Goal: Information Seeking & Learning: Learn about a topic

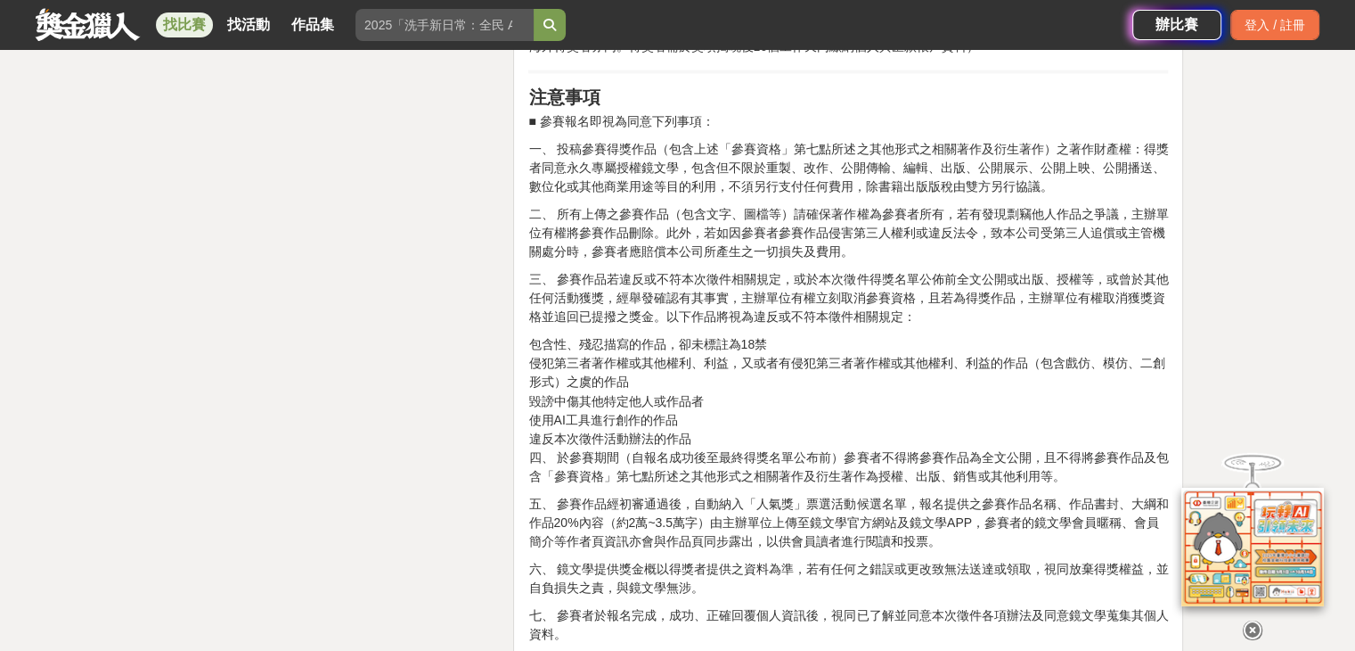
scroll to position [3119, 0]
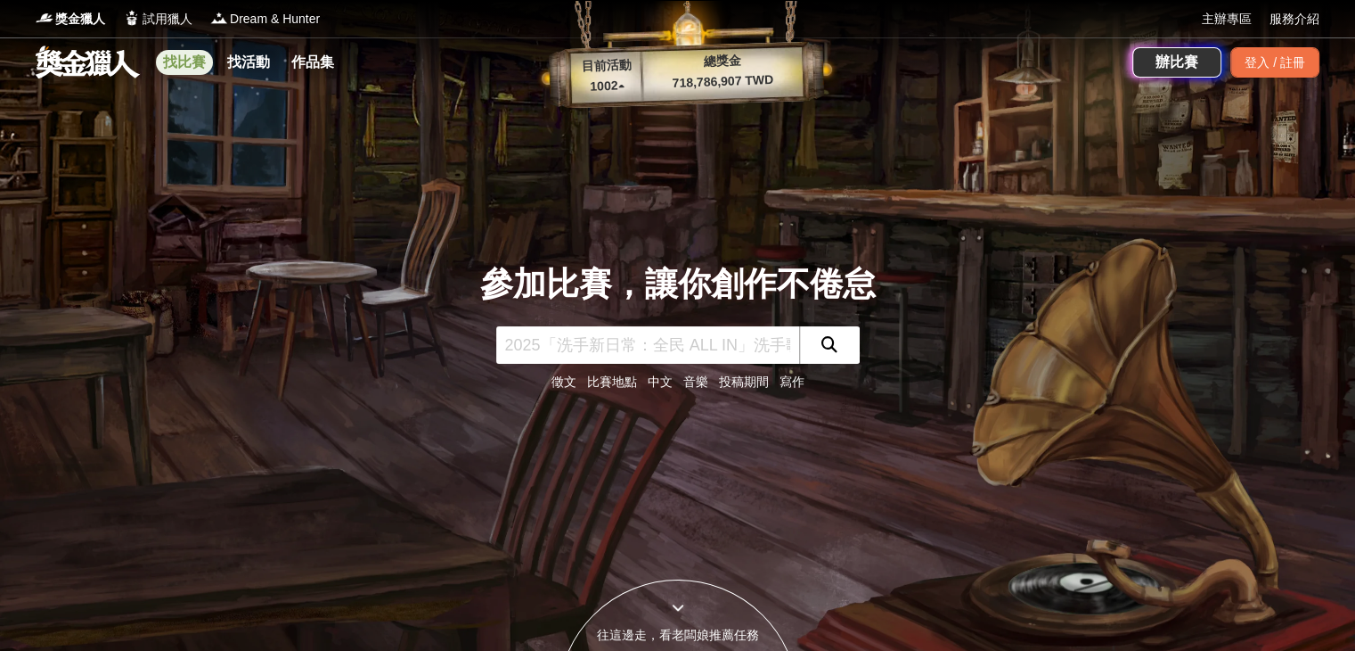
click at [173, 62] on link "找比賽" at bounding box center [184, 62] width 57 height 25
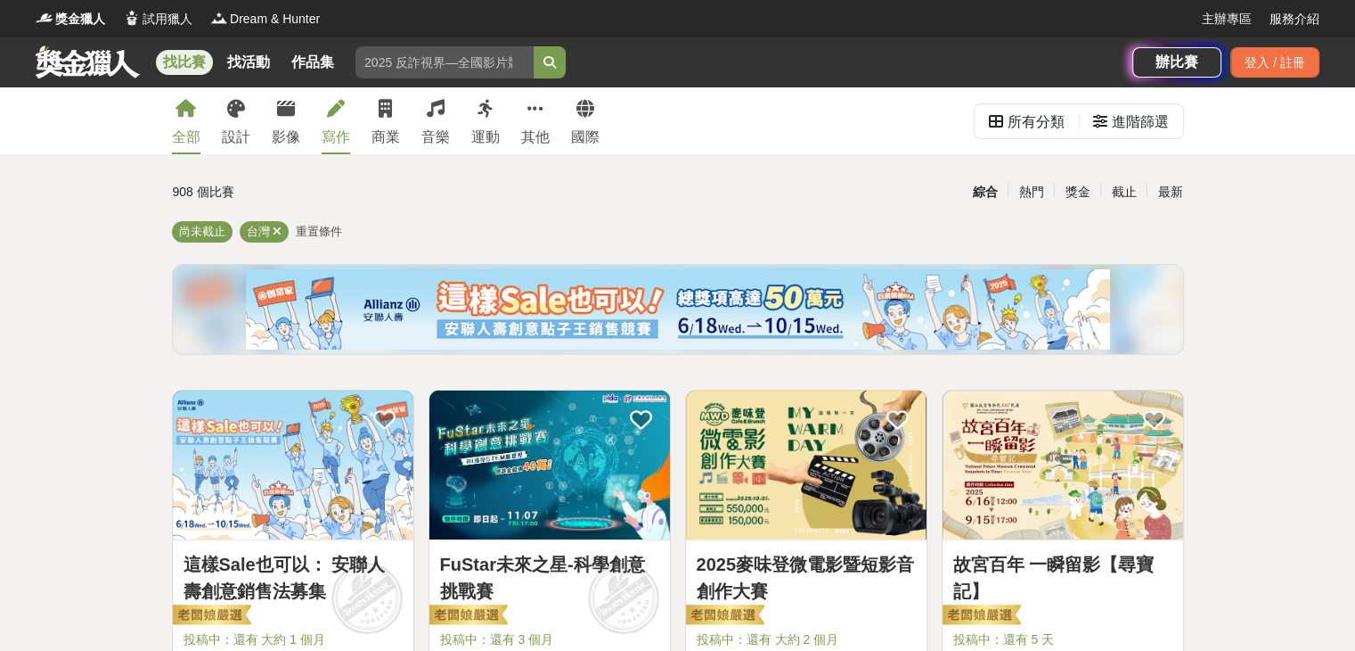
click at [328, 127] on div "寫作" at bounding box center [336, 137] width 29 height 21
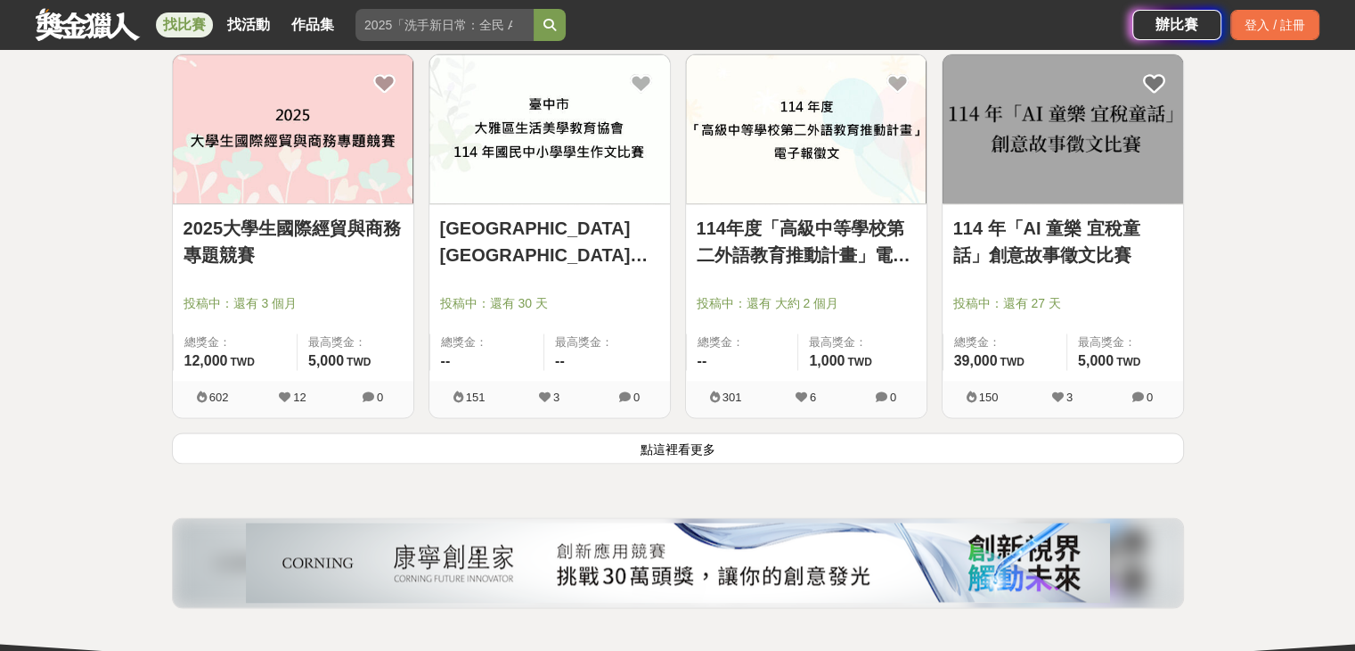
scroll to position [2317, 0]
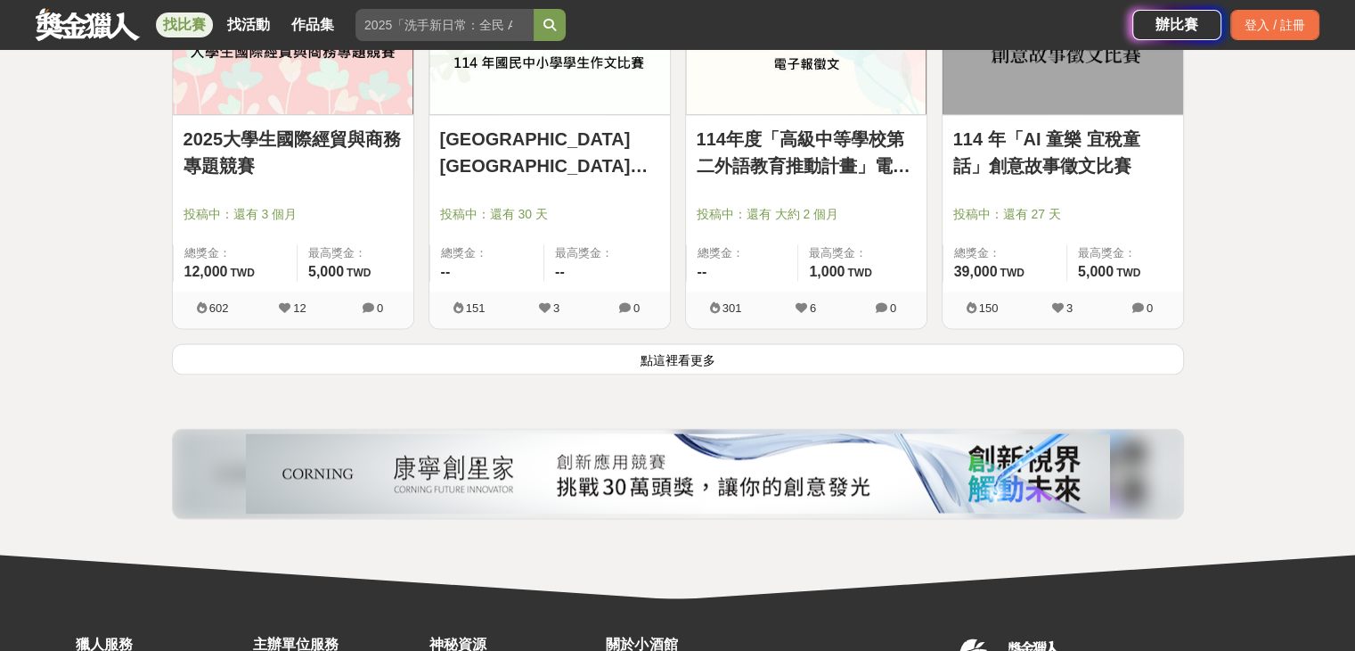
click at [684, 348] on button "點這裡看更多" at bounding box center [678, 358] width 1012 height 31
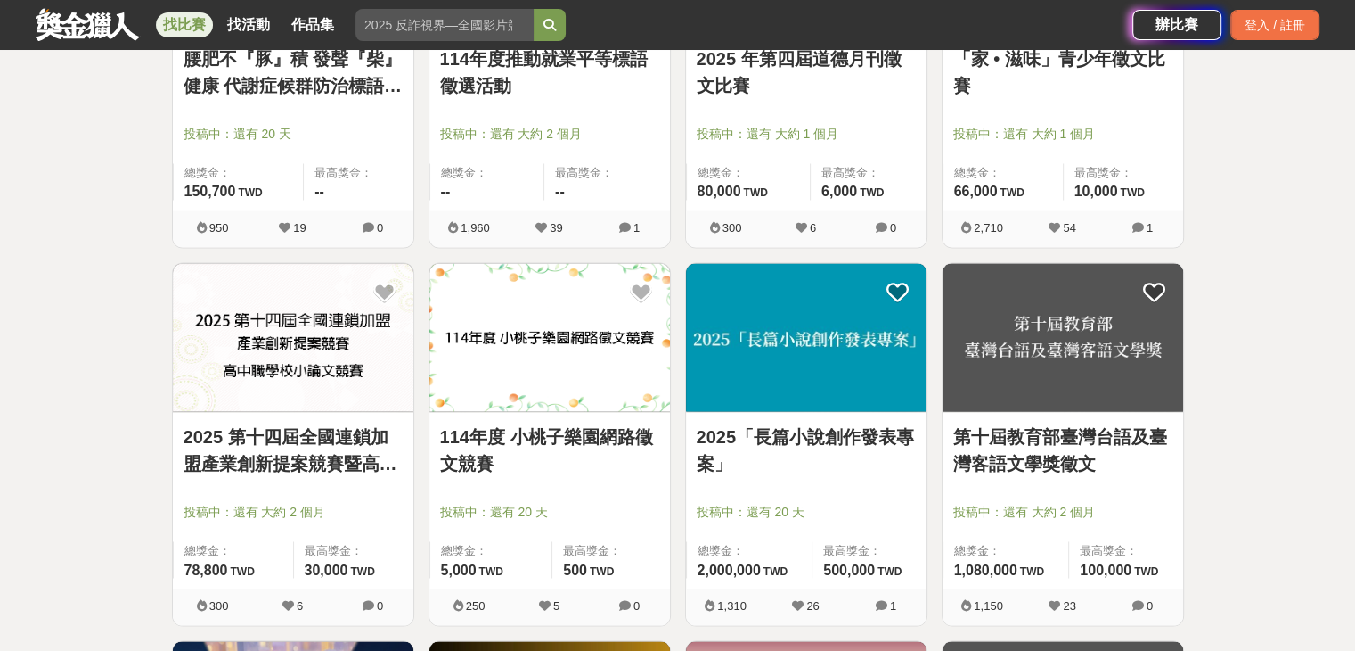
scroll to position [3565, 0]
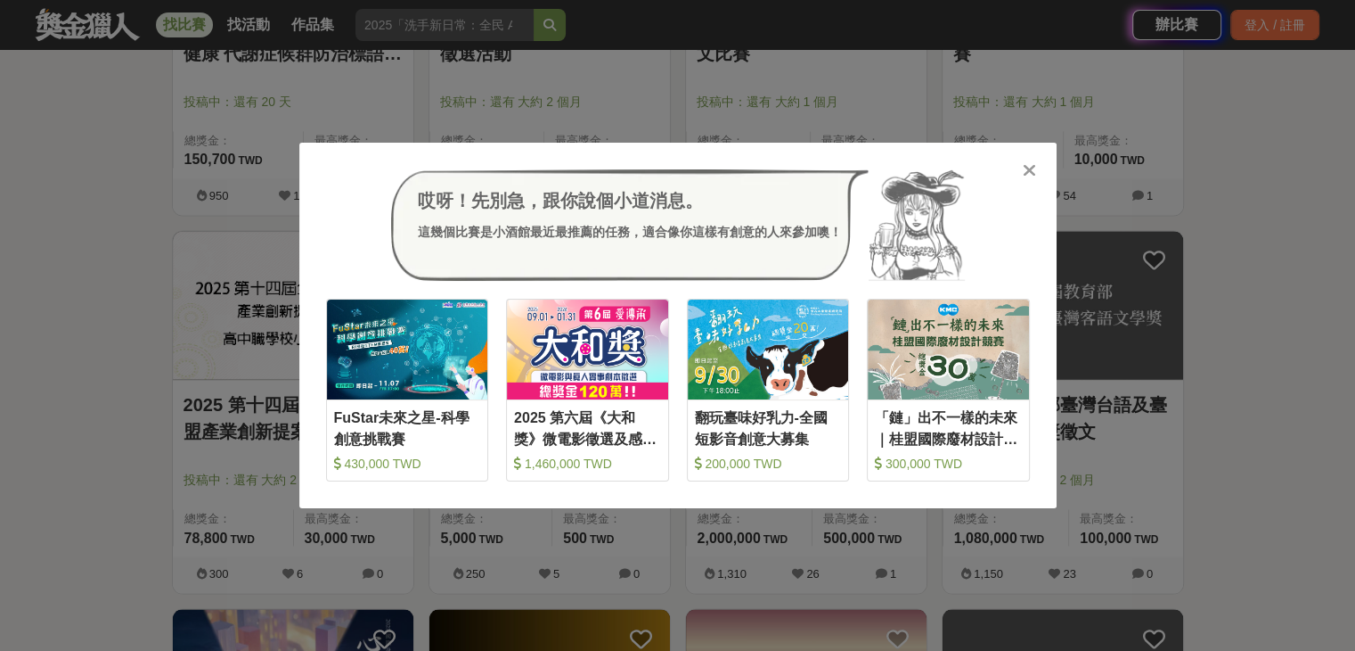
click at [1031, 169] on icon at bounding box center [1029, 170] width 13 height 18
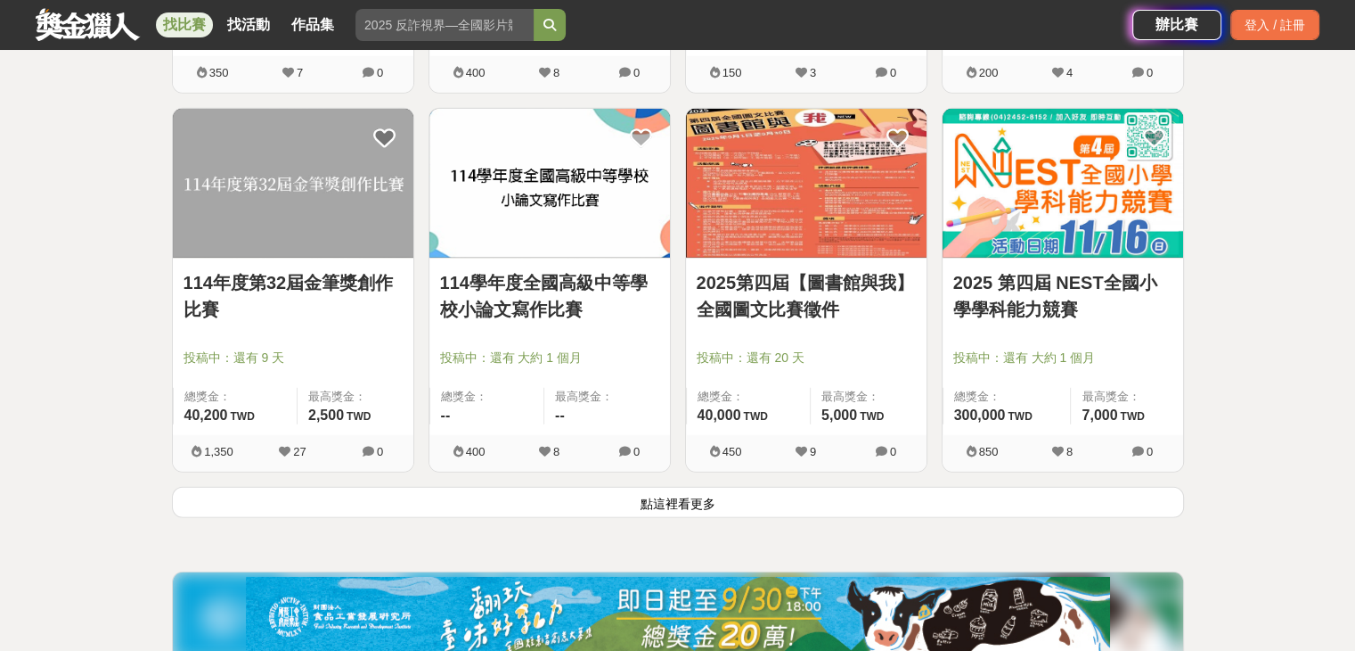
scroll to position [4456, 0]
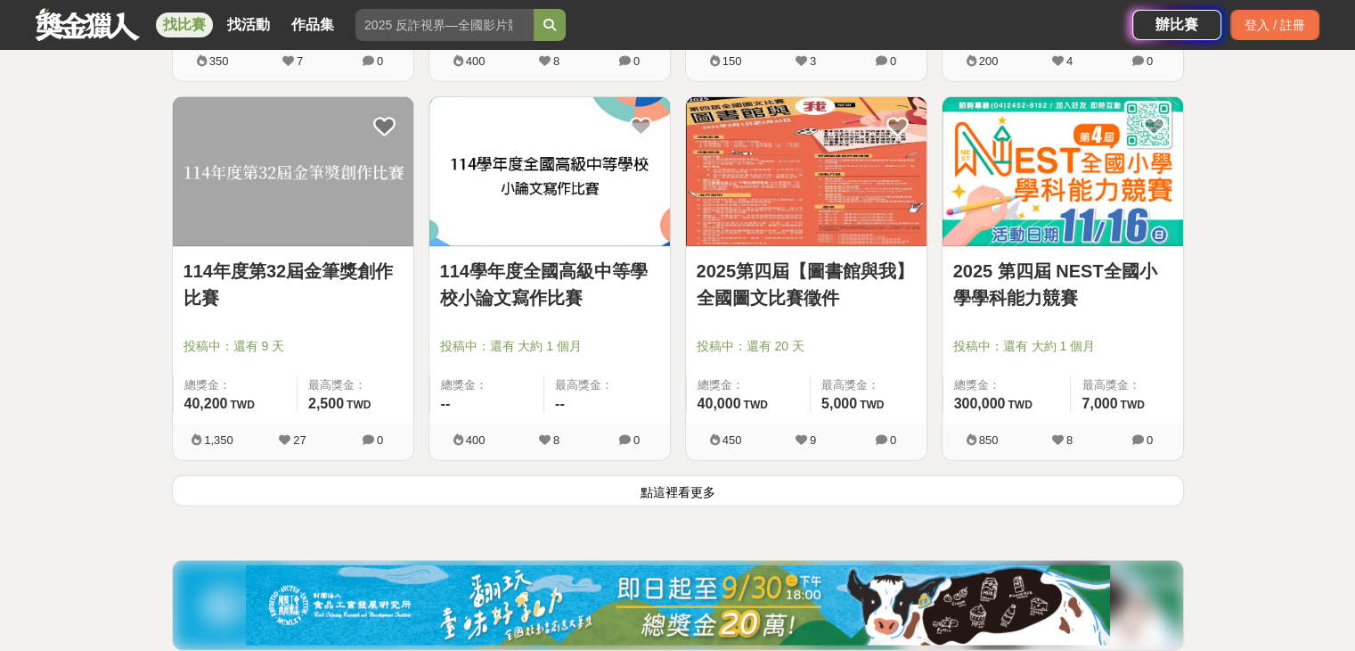
click at [644, 488] on button "點這裡看更多" at bounding box center [678, 490] width 1012 height 31
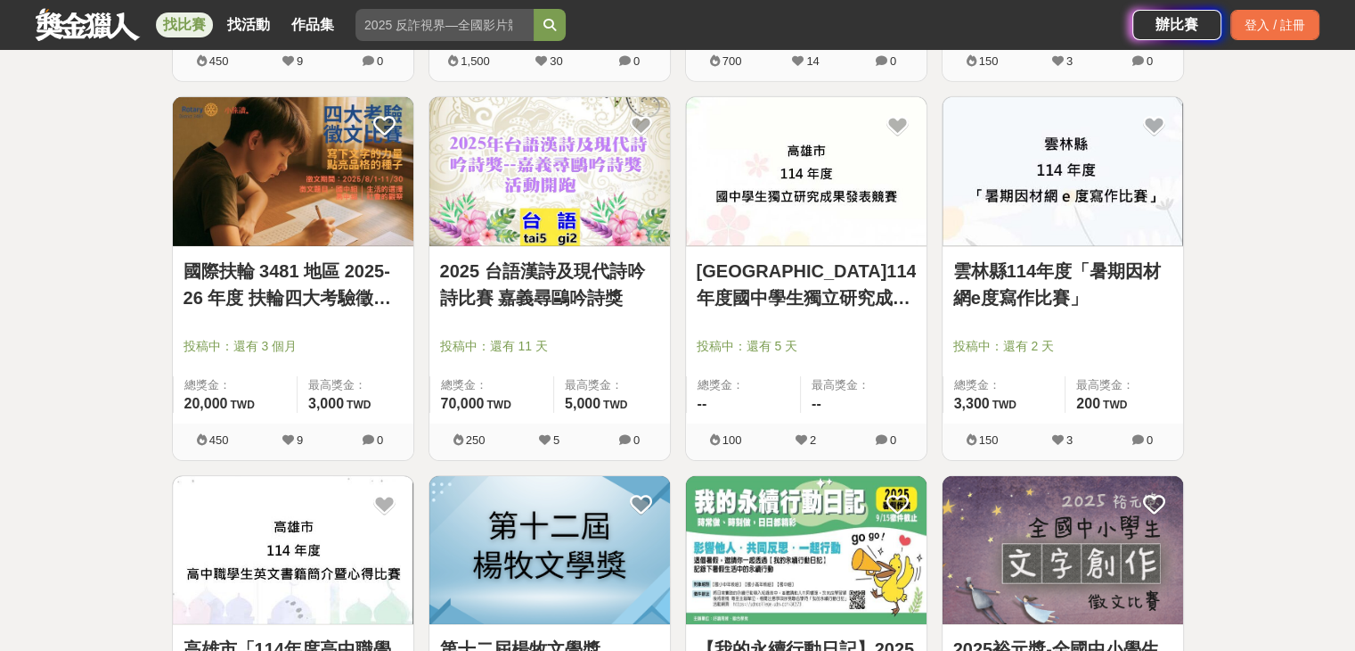
scroll to position [5460, 0]
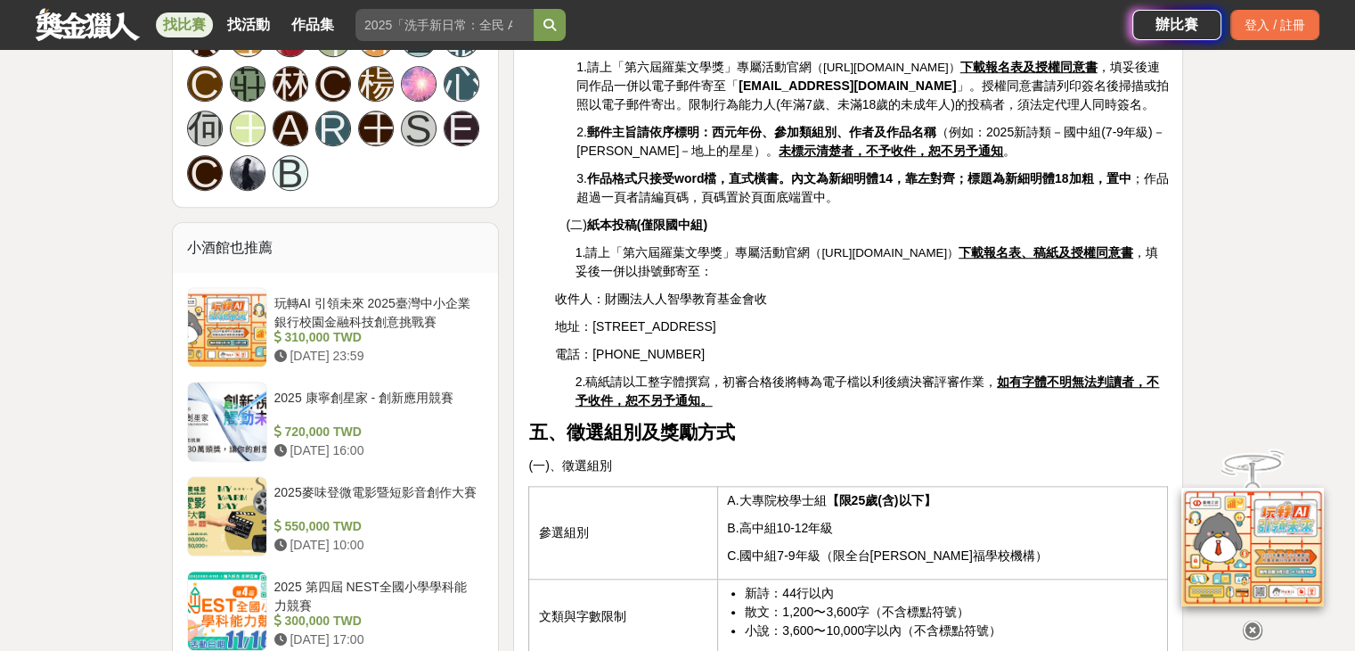
scroll to position [1248, 0]
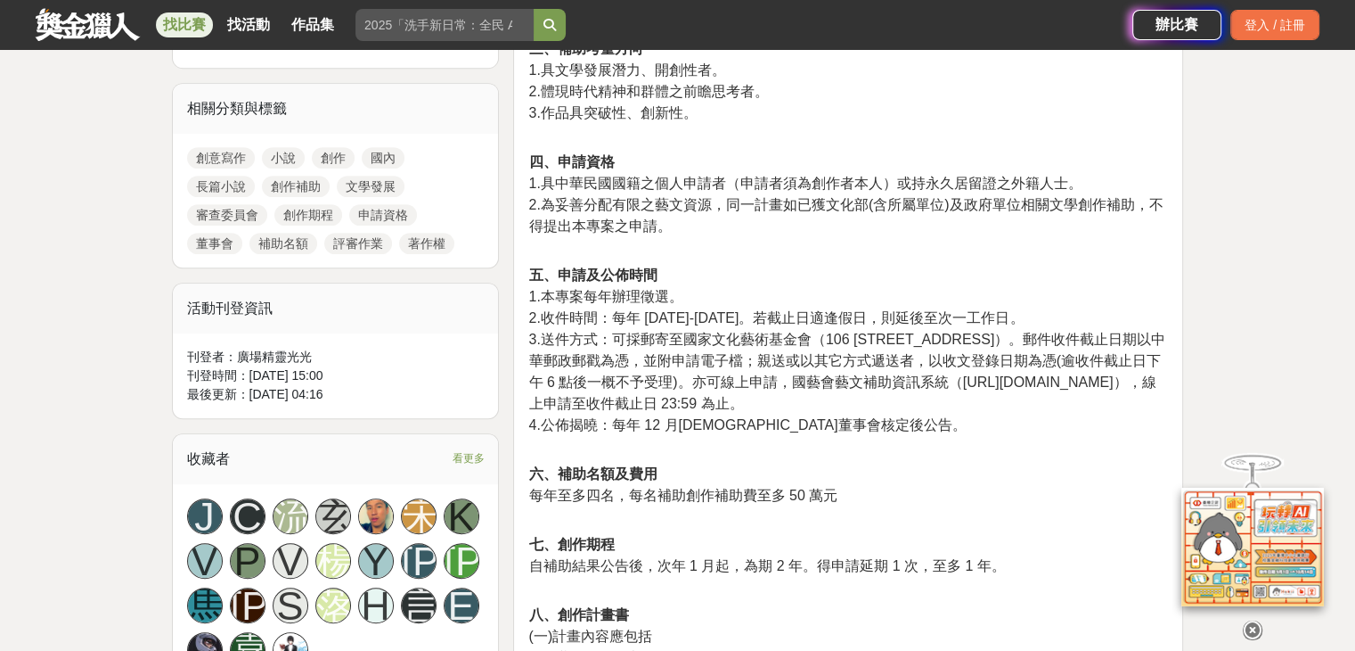
scroll to position [980, 0]
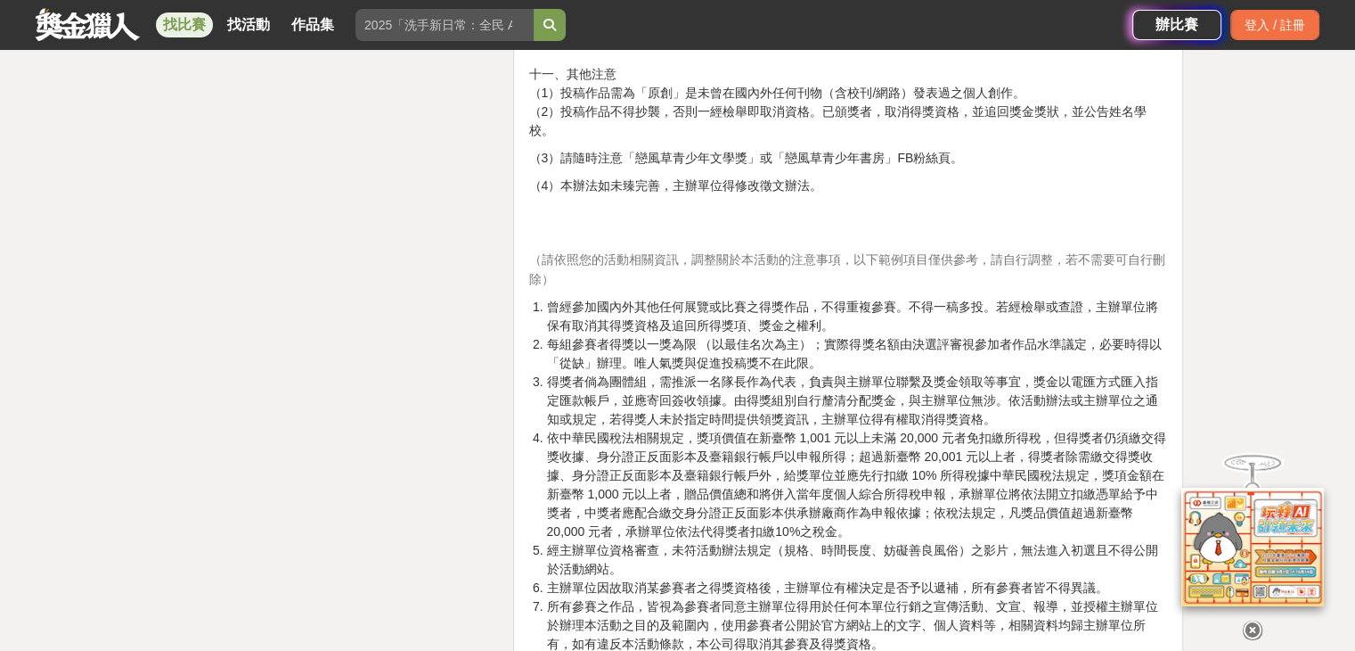
scroll to position [3476, 0]
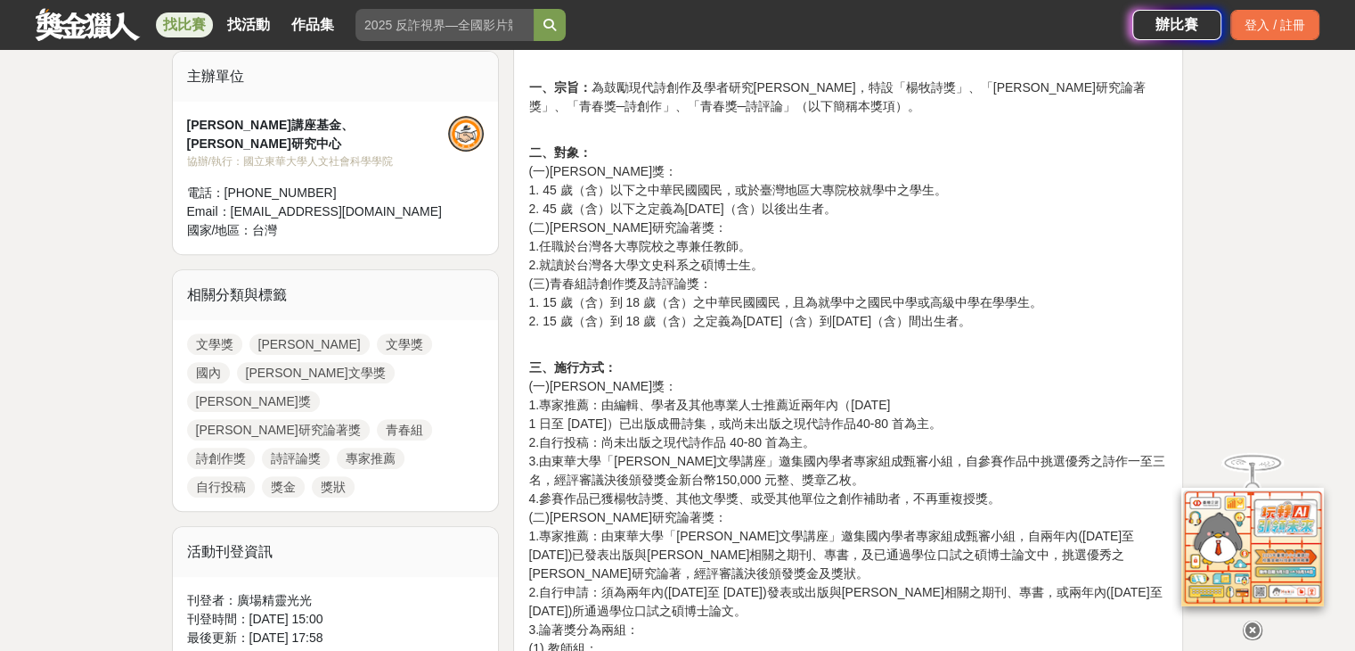
scroll to position [713, 0]
